Goal: Task Accomplishment & Management: Manage account settings

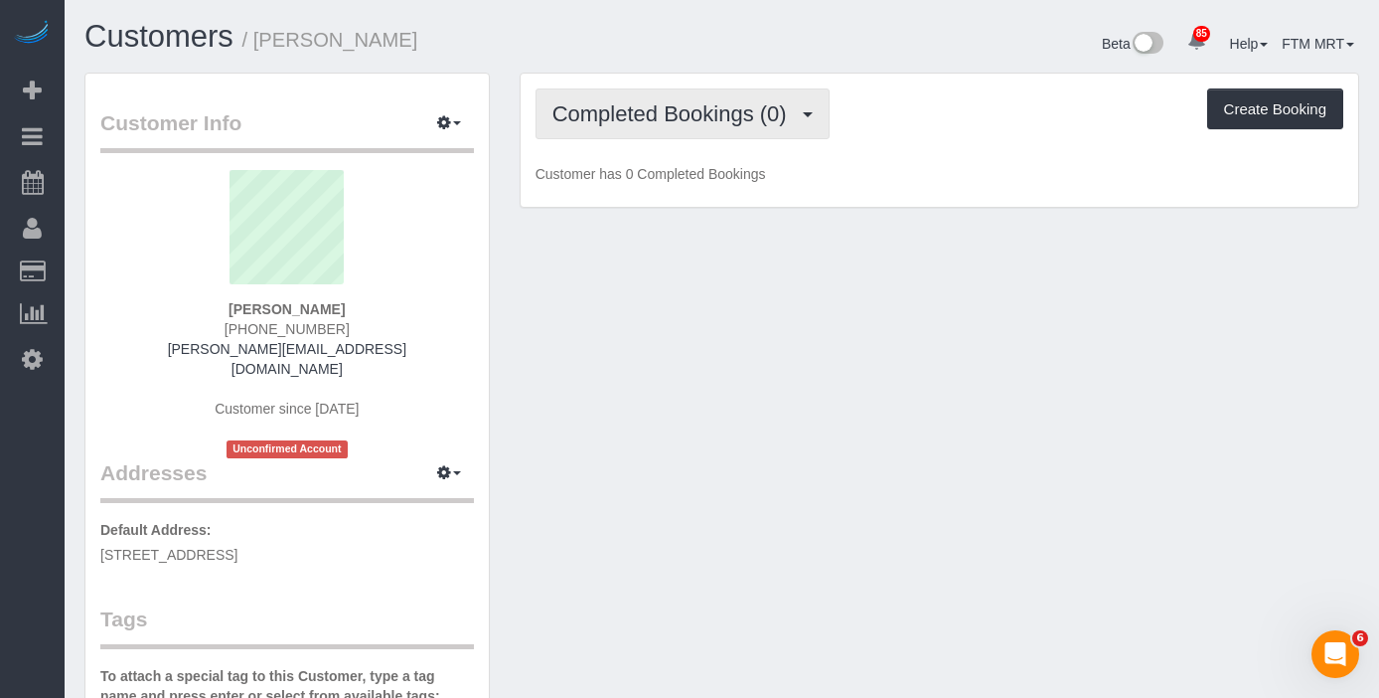
click at [786, 118] on span "Completed Bookings (0)" at bounding box center [675, 113] width 244 height 25
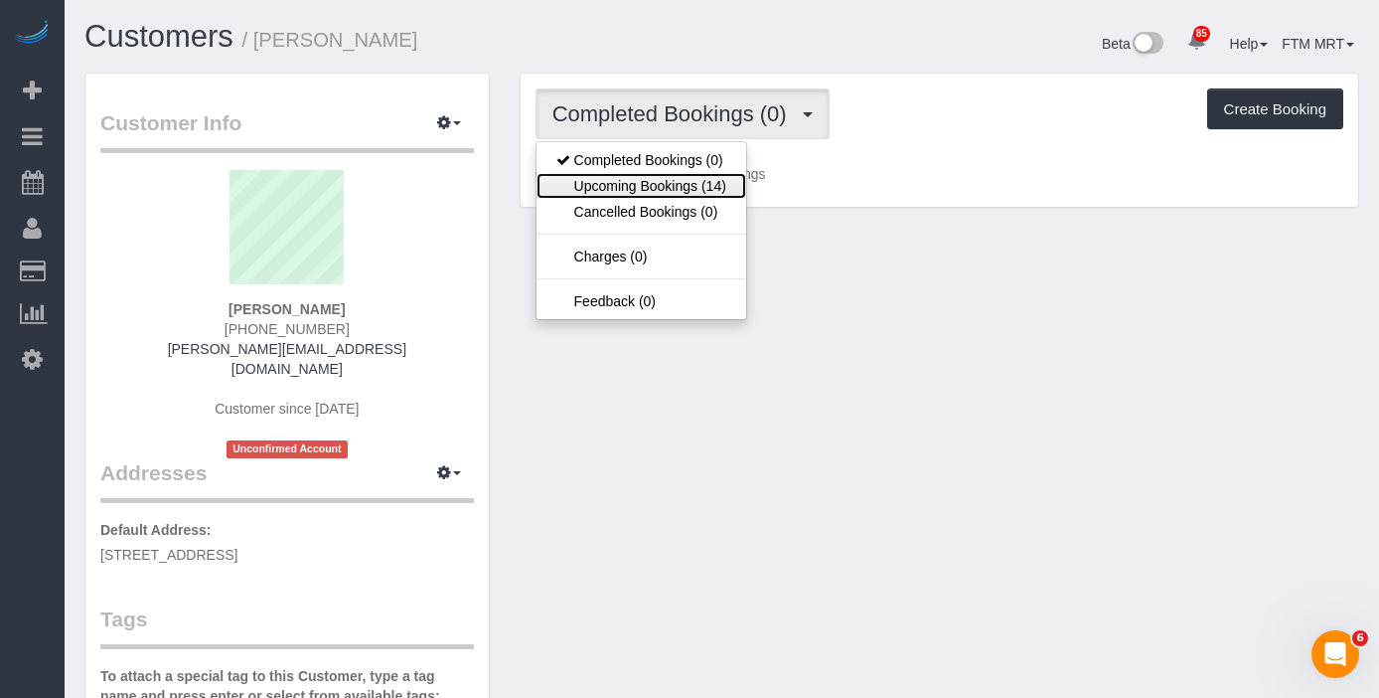
click at [707, 190] on link "Upcoming Bookings (14)" at bounding box center [642, 186] width 210 height 26
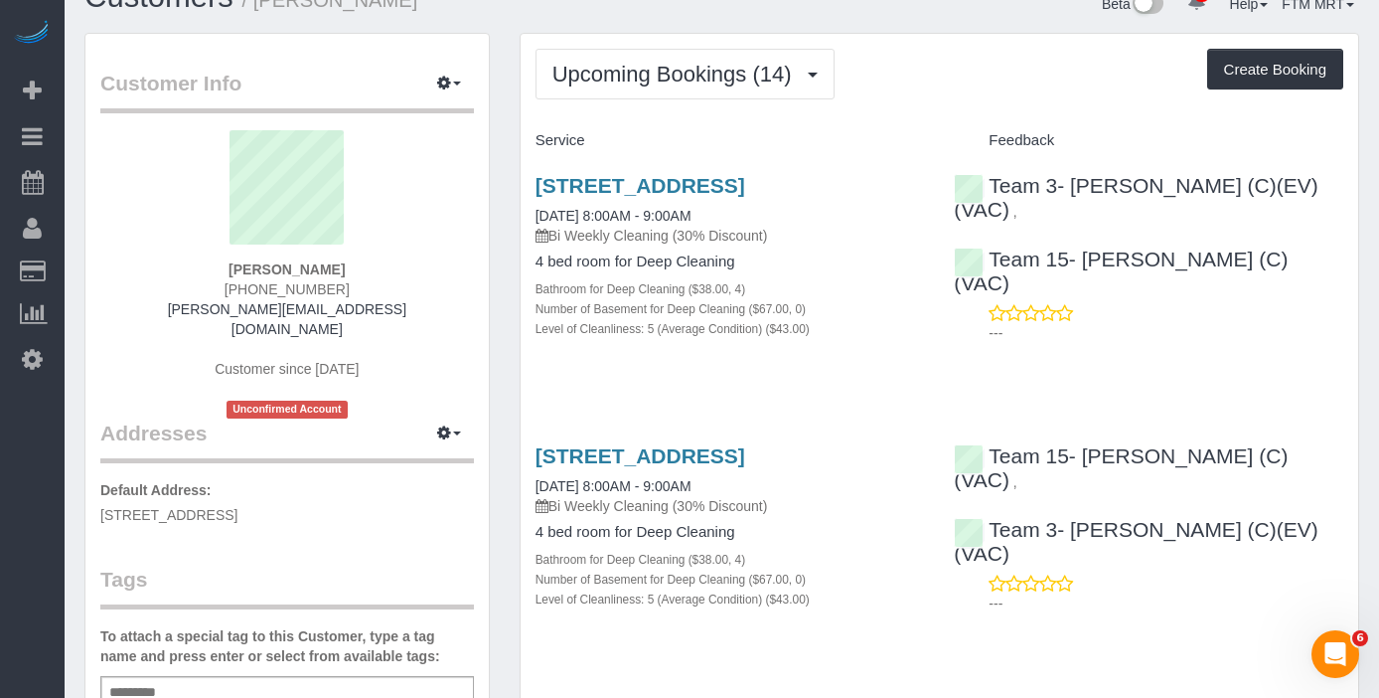
scroll to position [57, 0]
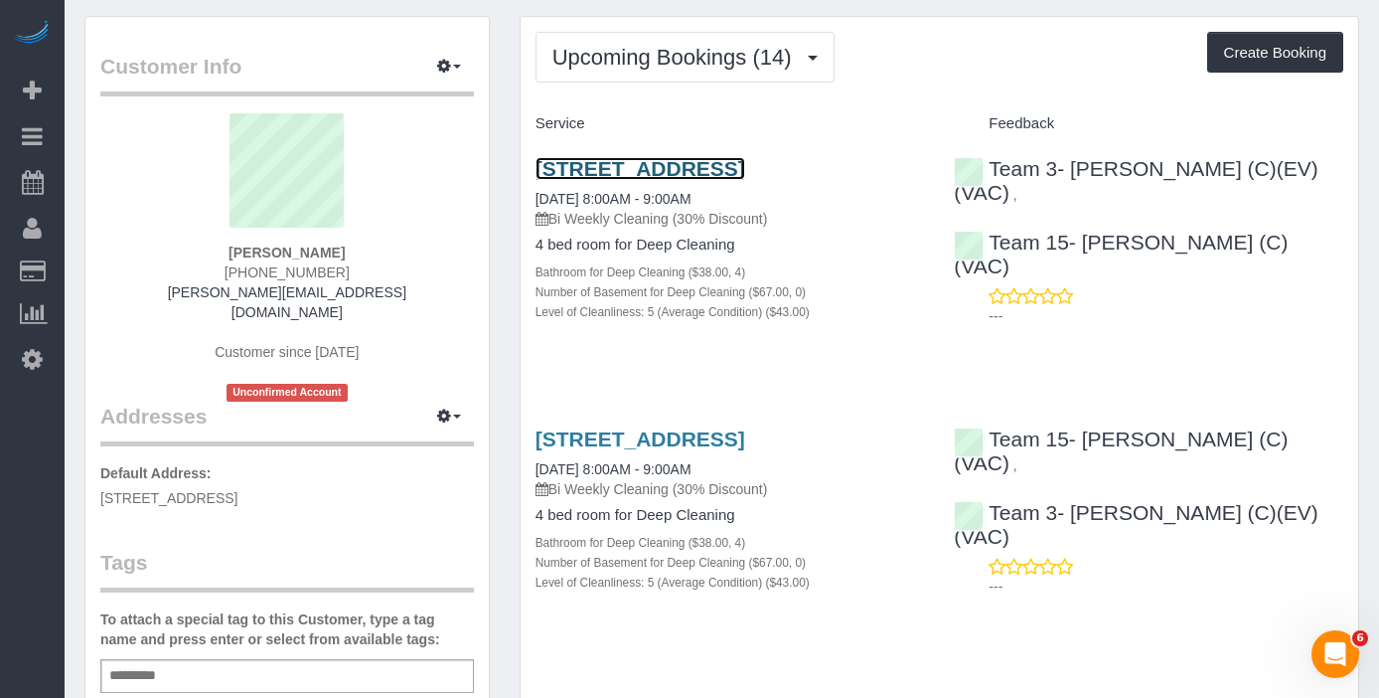
click at [649, 157] on link "[STREET_ADDRESS]" at bounding box center [641, 168] width 210 height 23
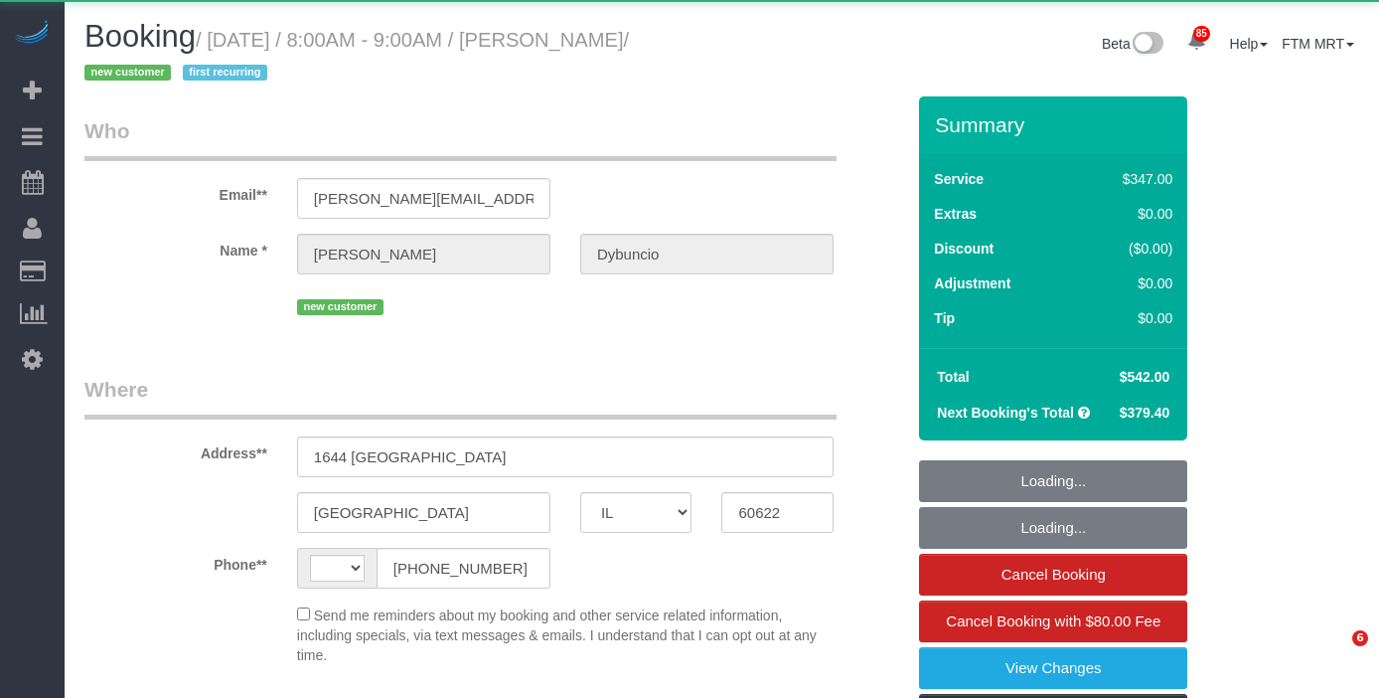
select select "IL"
select select "string:US"
select select "object:981"
select select "string:fspay-a233a009-38b1-4b0a-b84a-be2ccbe0fd79"
select select "513"
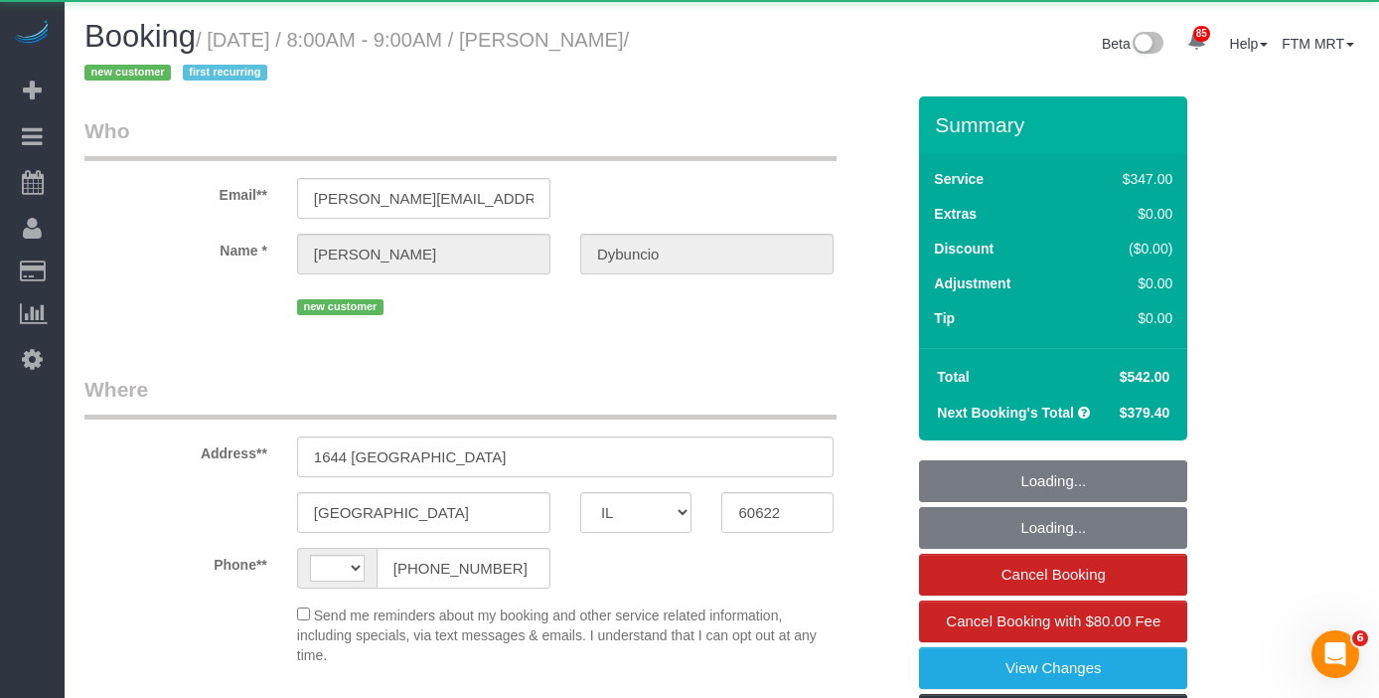
select select "4"
select select "5"
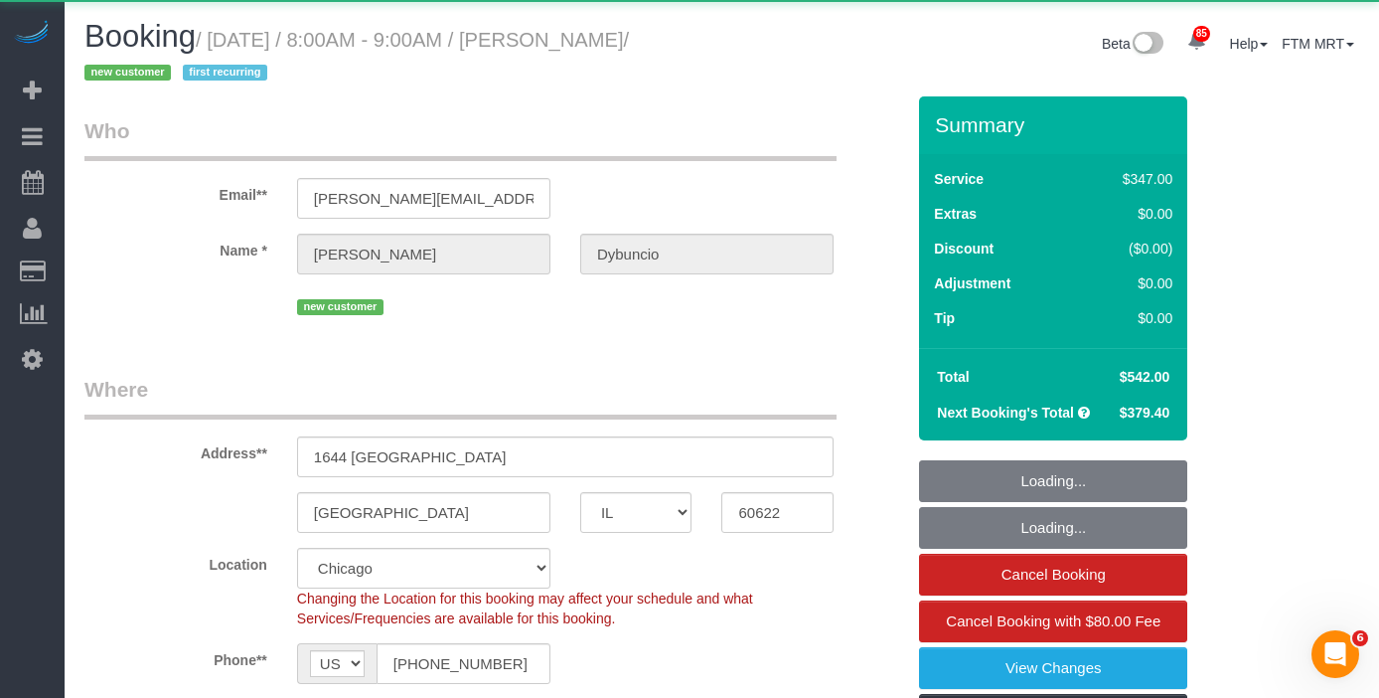
select select "spot1"
select select "number:1"
select select "number:58"
select select "number:139"
select select "number:104"
